Goal: Obtain resource: Obtain resource

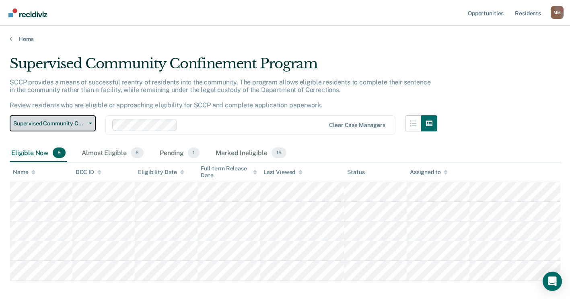
click at [94, 126] on button "Supervised Community Confinement Program" at bounding box center [53, 124] width 86 height 16
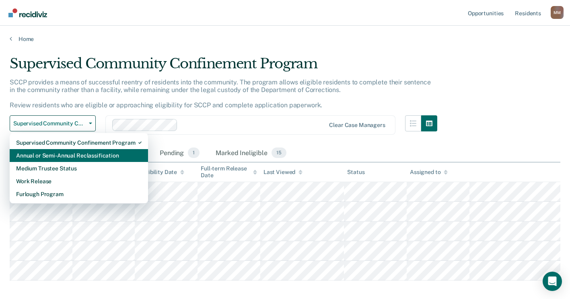
click at [54, 157] on div "Annual or Semi-Annual Reclassification" at bounding box center [79, 155] width 126 height 13
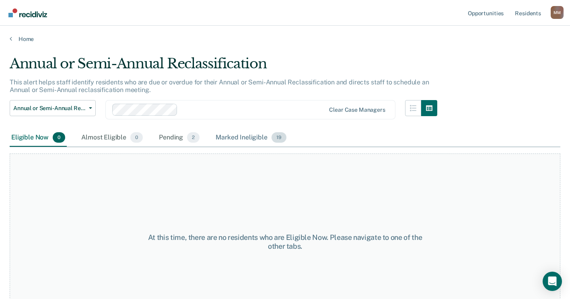
click at [229, 138] on div "Marked Ineligible 19" at bounding box center [251, 138] width 74 height 18
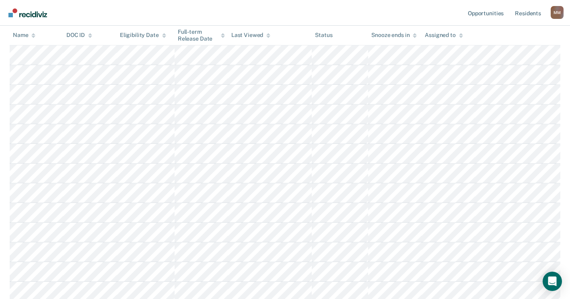
scroll to position [161, 0]
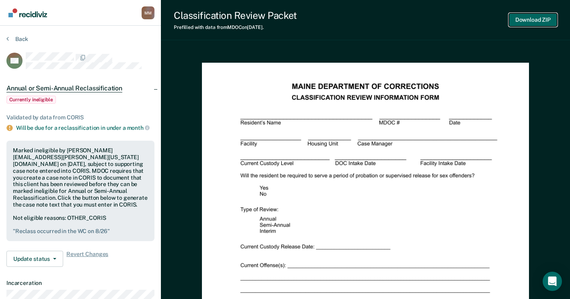
click at [535, 16] on button "Download ZIP" at bounding box center [533, 19] width 48 height 13
